Goal: Task Accomplishment & Management: Use online tool/utility

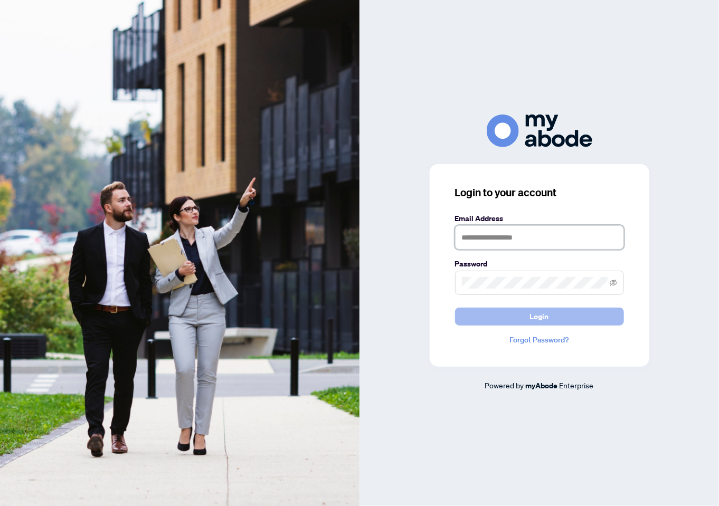
type input "**********"
click at [492, 311] on button "Login" at bounding box center [539, 317] width 169 height 18
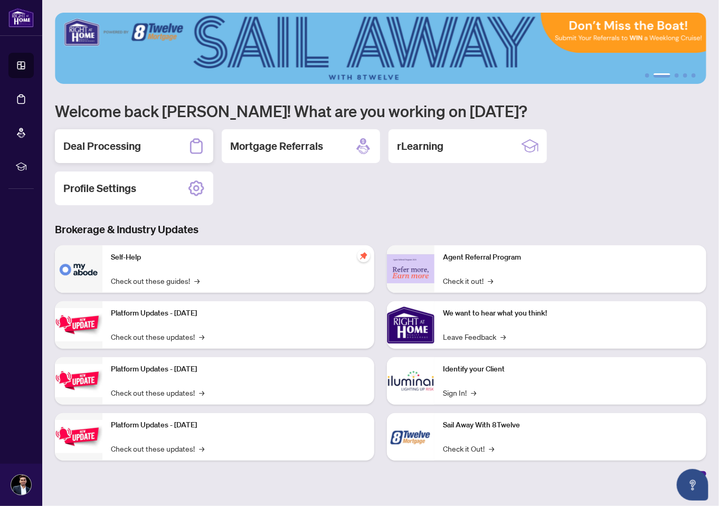
click at [148, 151] on div "Deal Processing" at bounding box center [134, 146] width 158 height 34
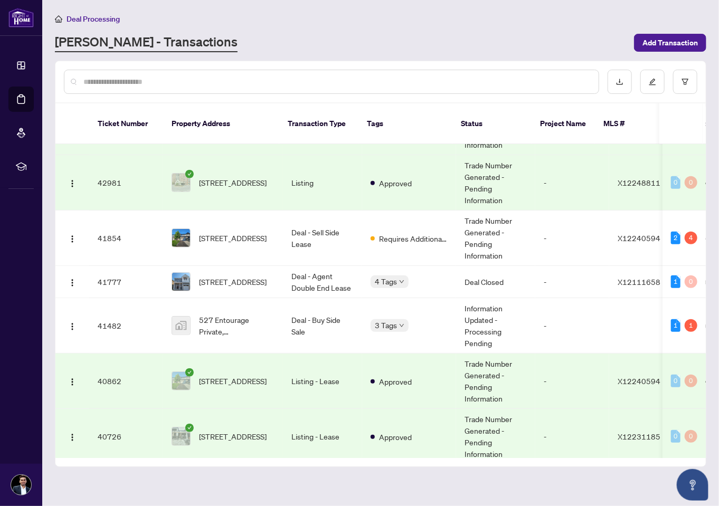
scroll to position [475, 0]
